Goal: Information Seeking & Learning: Understand process/instructions

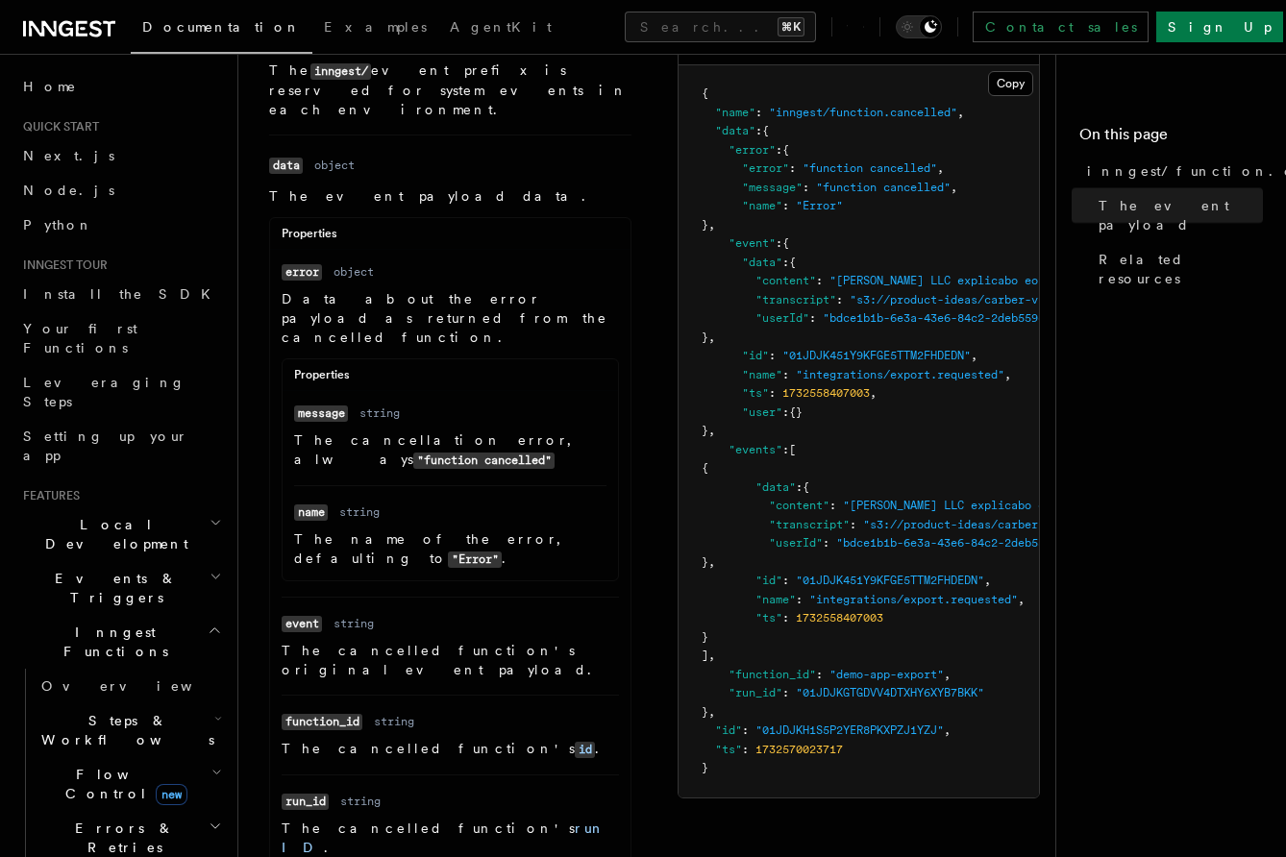
scroll to position [552, 0]
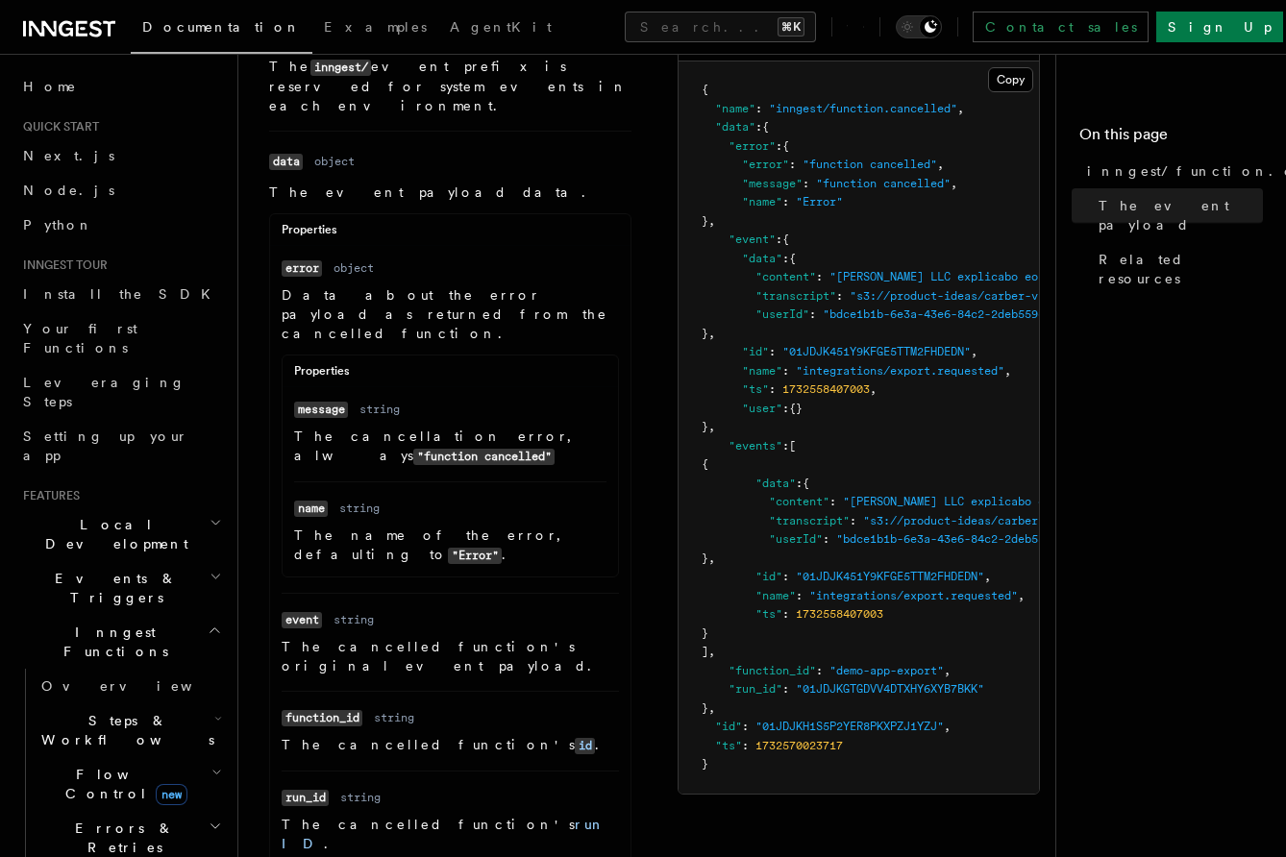
click at [736, 731] on span ""id"" at bounding box center [728, 726] width 27 height 13
click at [732, 731] on span ""id"" at bounding box center [728, 726] width 27 height 13
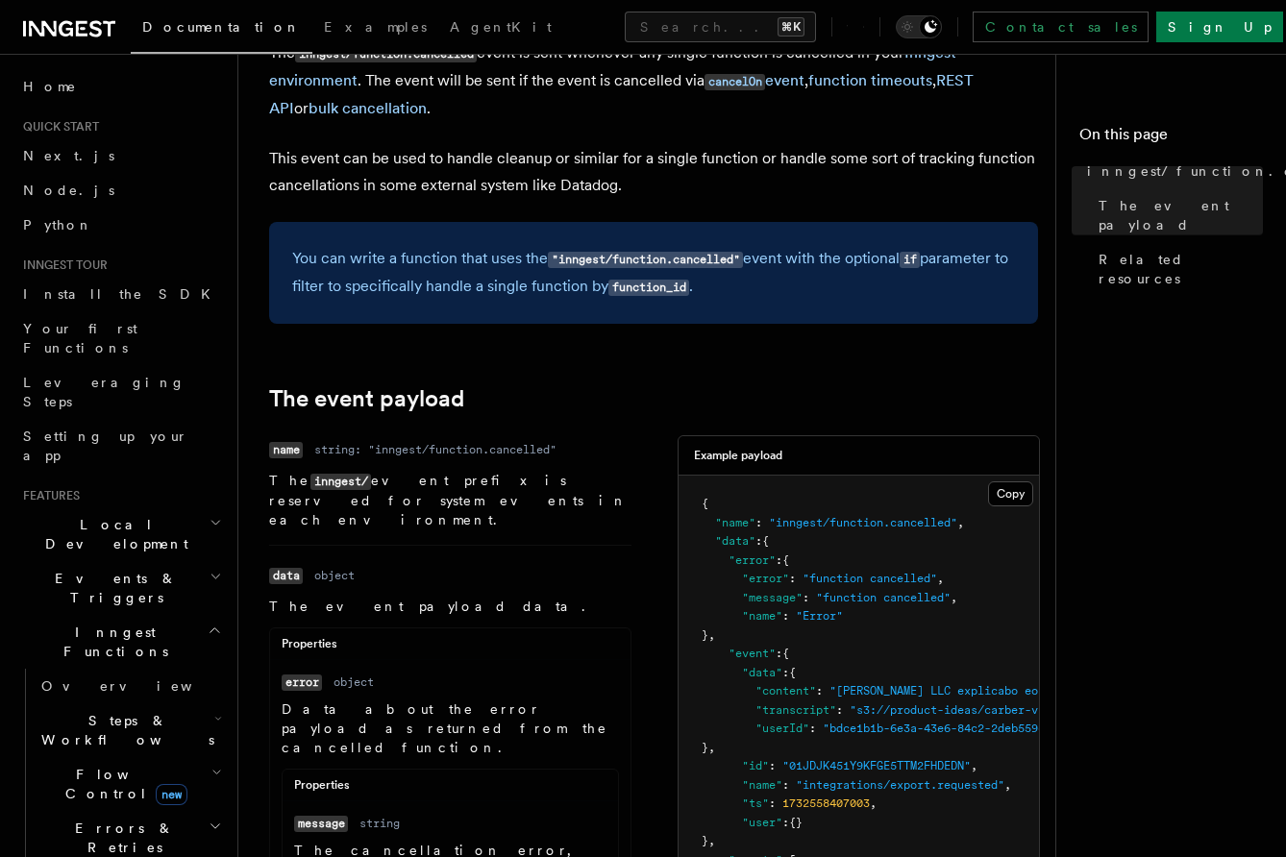
scroll to position [0, 0]
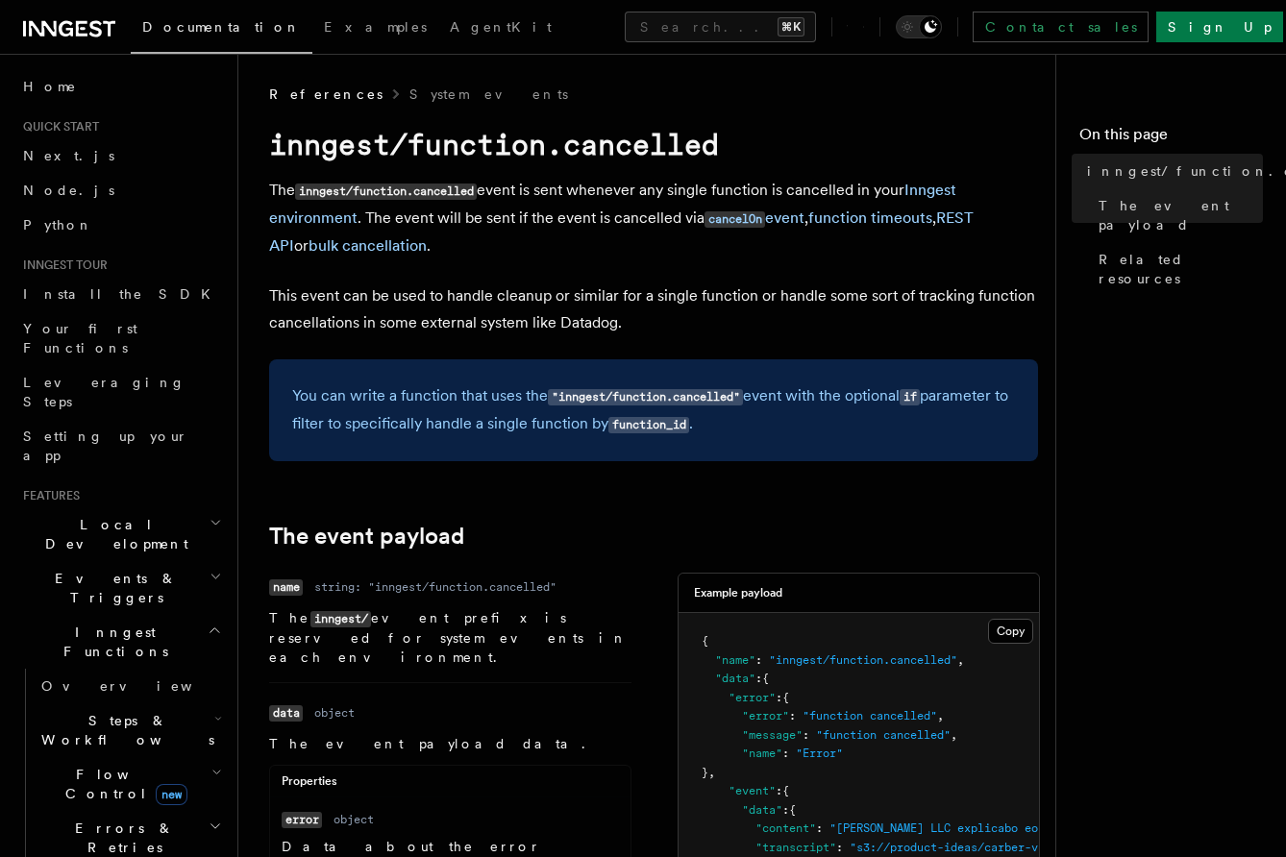
click at [645, 392] on code ""inngest/function.cancelled"" at bounding box center [645, 397] width 195 height 16
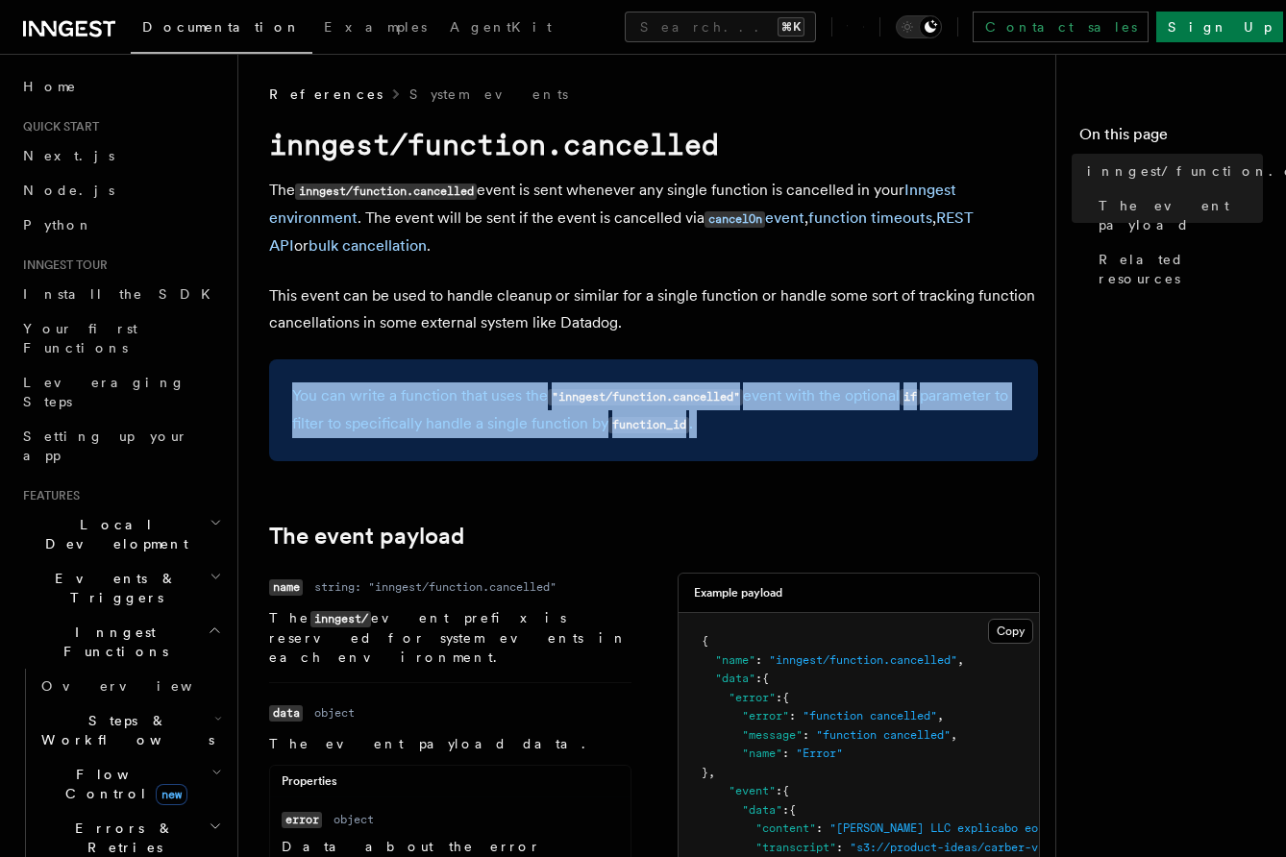
click at [645, 392] on code ""inngest/function.cancelled"" at bounding box center [645, 397] width 195 height 16
click at [645, 401] on code ""inngest/function.cancelled"" at bounding box center [645, 397] width 195 height 16
